Goal: Navigation & Orientation: Find specific page/section

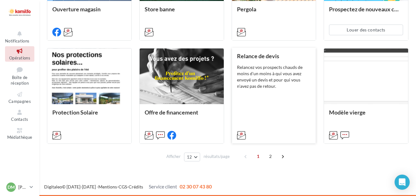
scroll to position [337, 0]
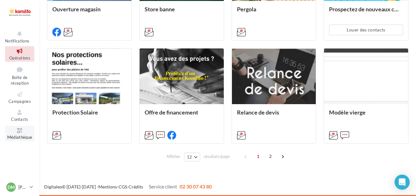
click at [20, 128] on icon at bounding box center [20, 130] width 26 height 7
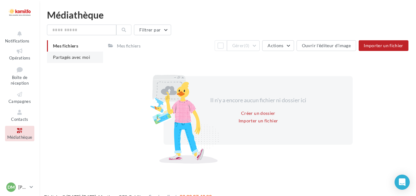
click at [71, 58] on span "Partagés avec moi" at bounding box center [71, 57] width 37 height 5
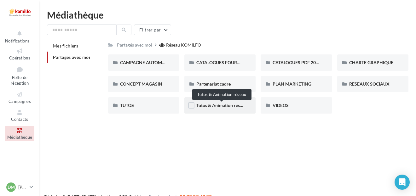
click at [233, 105] on span "Tutos & Animation réseau" at bounding box center [221, 105] width 50 height 5
click at [311, 103] on div "VIDEOS" at bounding box center [296, 105] width 47 height 6
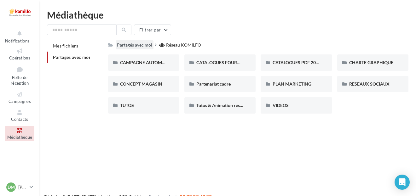
click at [138, 45] on div "Partagés avec moi" at bounding box center [134, 45] width 35 height 6
click at [22, 119] on span "Contacts" at bounding box center [19, 119] width 17 height 5
